Goal: Task Accomplishment & Management: Use online tool/utility

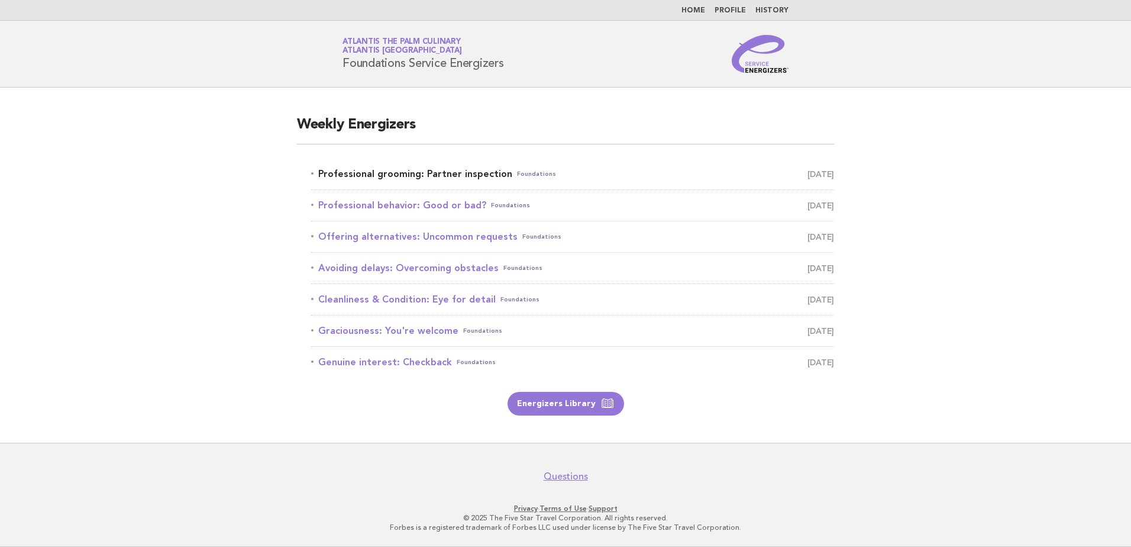
click at [472, 172] on link "Professional grooming: Partner inspection Foundations [DATE]" at bounding box center [572, 174] width 523 height 17
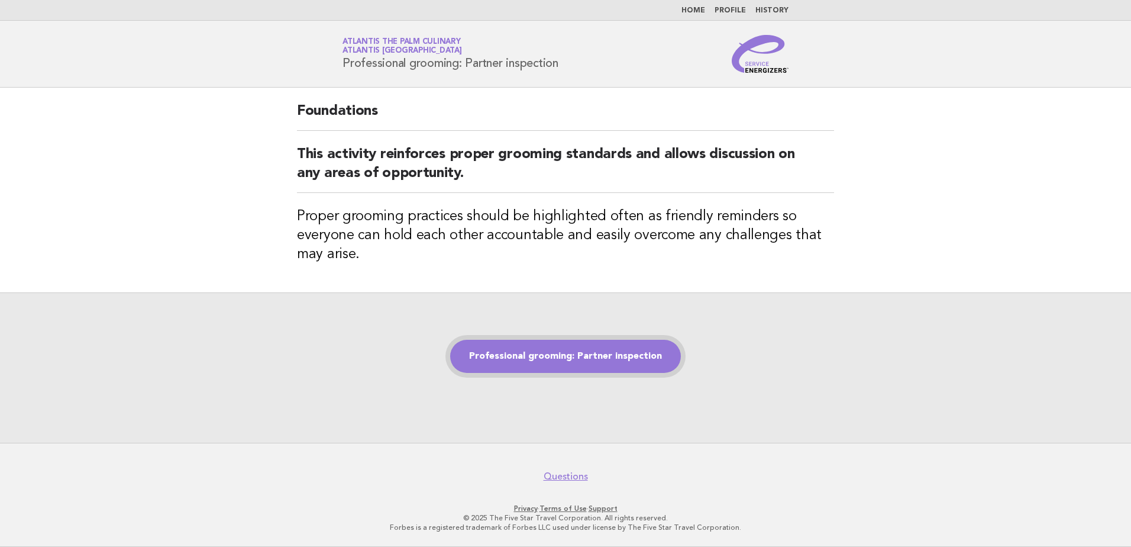
click at [558, 354] on link "Professional grooming: Partner inspection" at bounding box center [565, 356] width 231 height 33
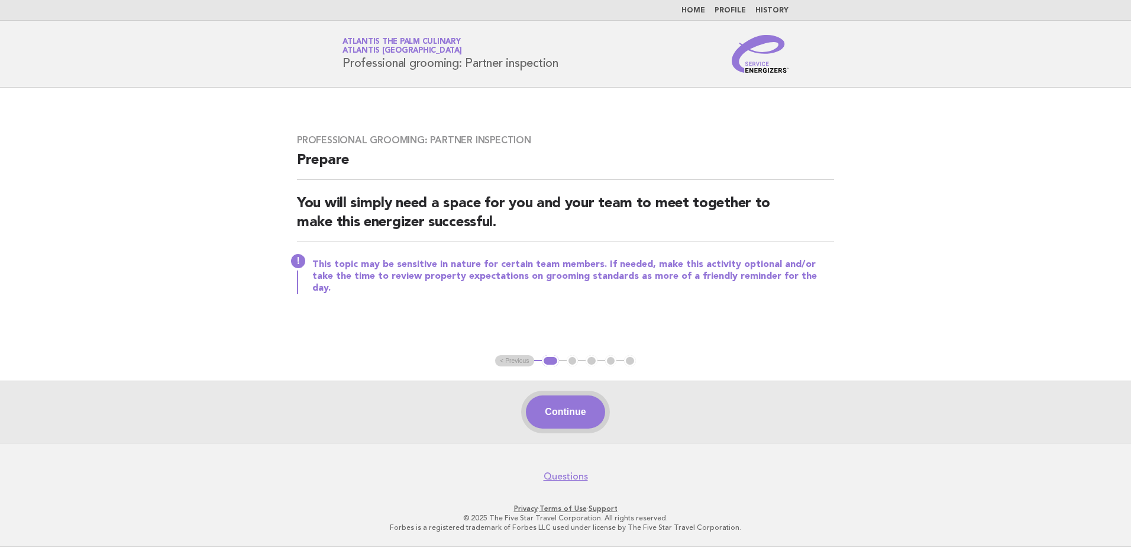
click at [586, 423] on button "Continue" at bounding box center [565, 411] width 79 height 33
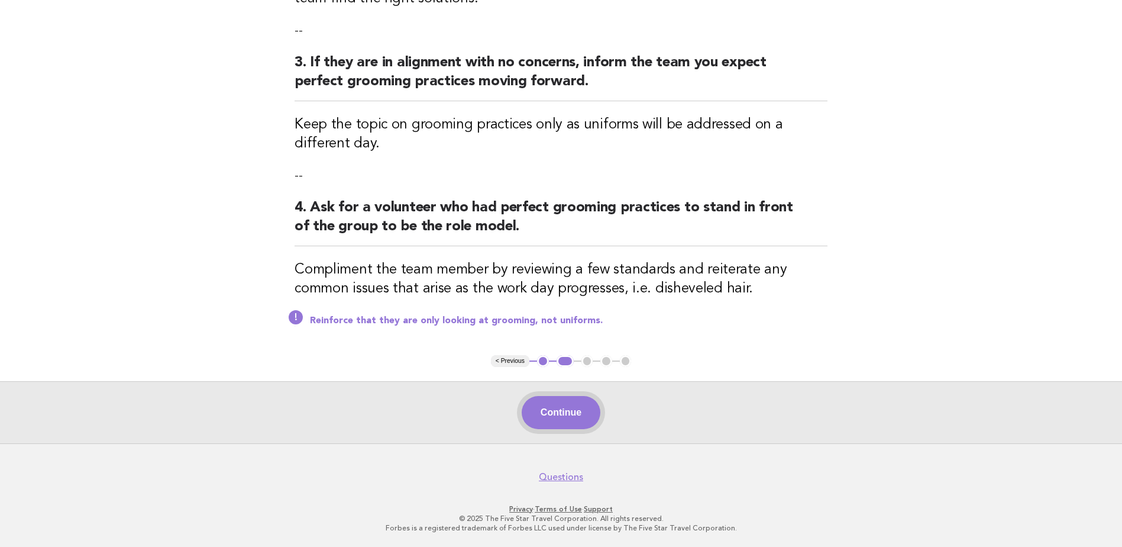
click at [532, 417] on button "Continue" at bounding box center [561, 412] width 79 height 33
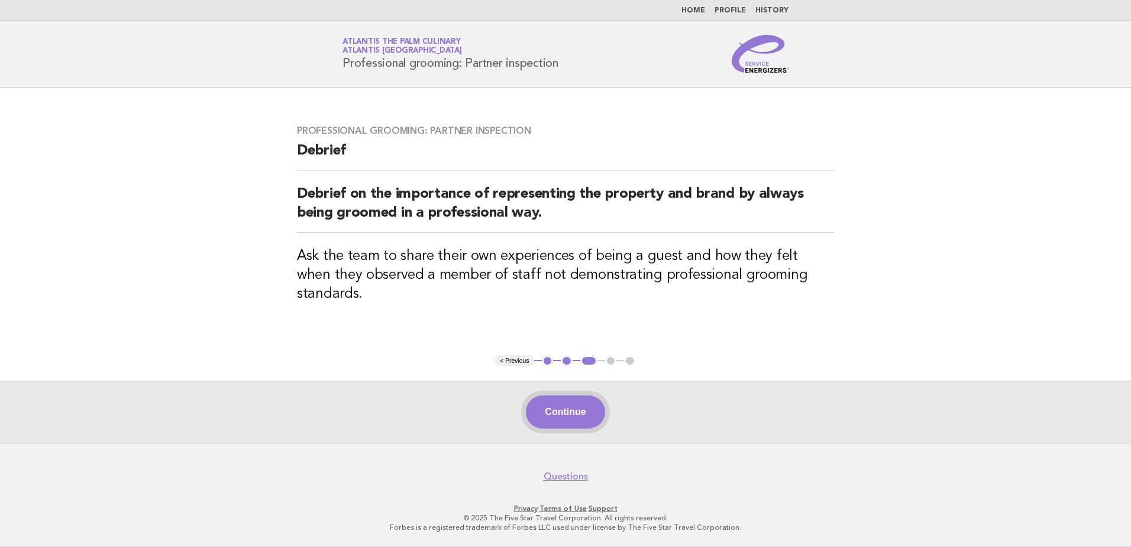
click at [583, 415] on button "Continue" at bounding box center [565, 411] width 79 height 33
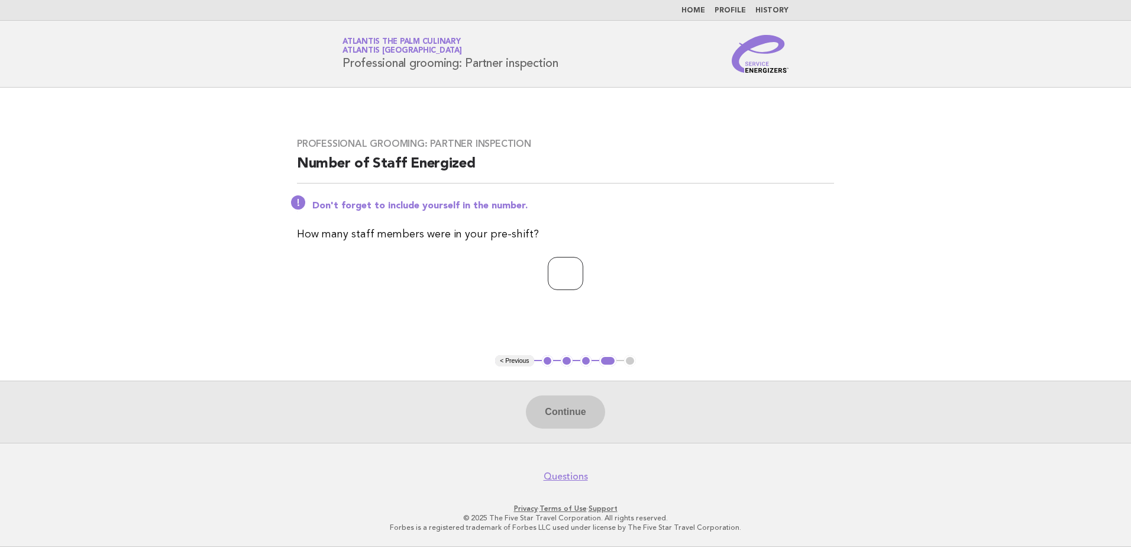
click at [548, 282] on input "number" at bounding box center [565, 273] width 35 height 33
type input "*"
click at [566, 402] on button "Continue" at bounding box center [565, 411] width 79 height 33
